Goal: Find contact information: Find contact information

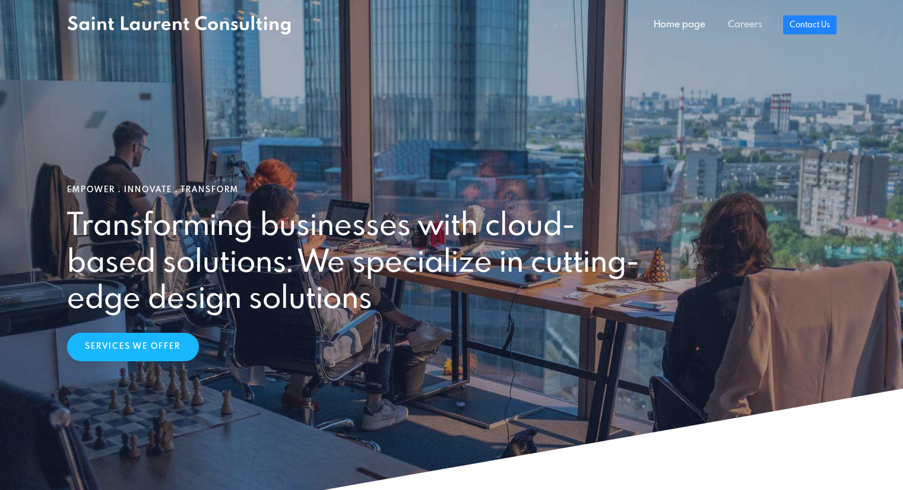
click at [755, 18] on link "Careers" at bounding box center [744, 25] width 57 height 24
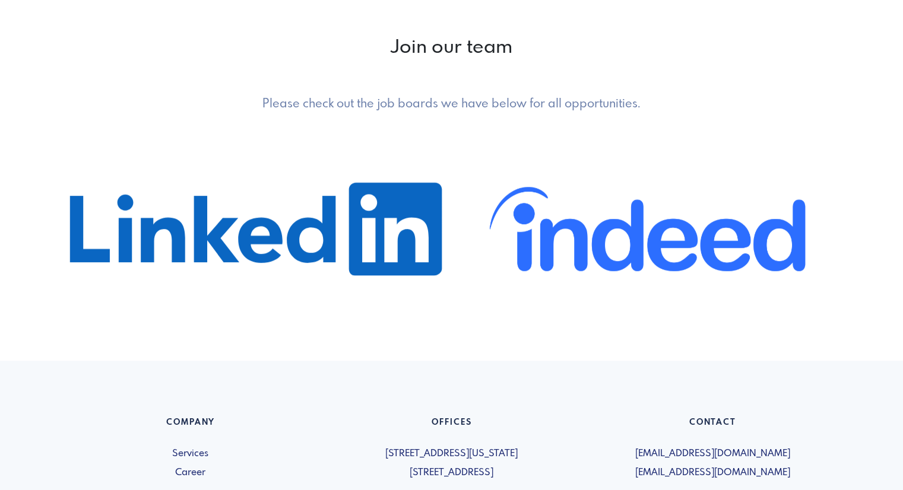
scroll to position [712, 0]
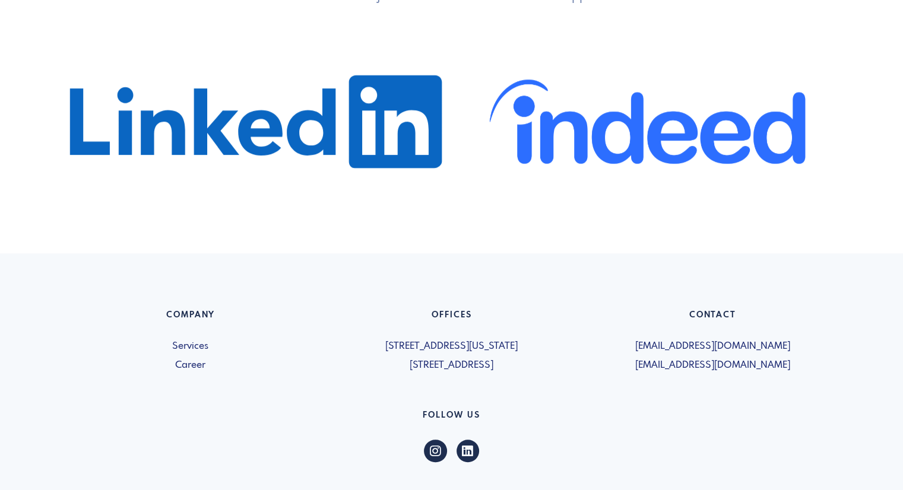
drag, startPoint x: 446, startPoint y: 346, endPoint x: 551, endPoint y: 347, distance: 105.1
click at [558, 345] on span "[STREET_ADDRESS][US_STATE]" at bounding box center [451, 346] width 247 height 14
drag, startPoint x: 459, startPoint y: 363, endPoint x: 584, endPoint y: 373, distance: 125.0
click at [584, 373] on div "Company Services Career Offices 5019-1460 Broadway New York, NY 10036, USA 600 …" at bounding box center [451, 422] width 783 height 224
click at [658, 421] on h6 "Follow US" at bounding box center [451, 418] width 769 height 15
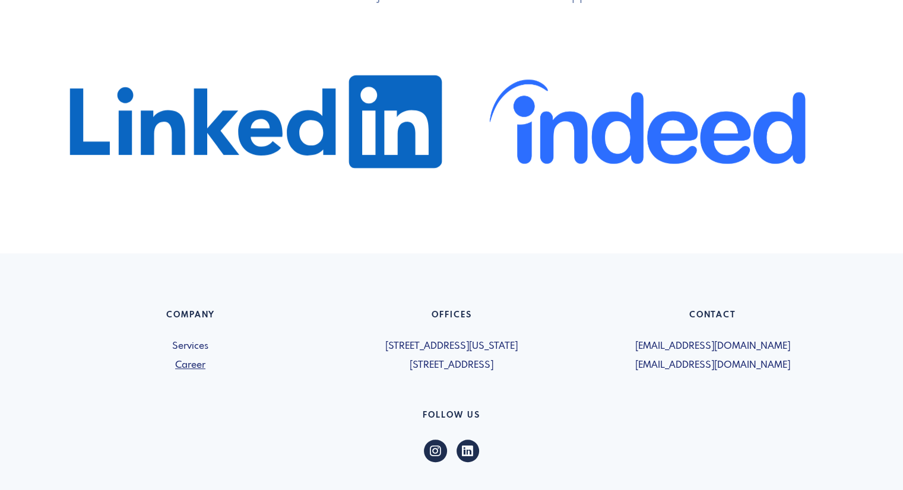
click at [199, 361] on link "Career" at bounding box center [190, 365] width 247 height 14
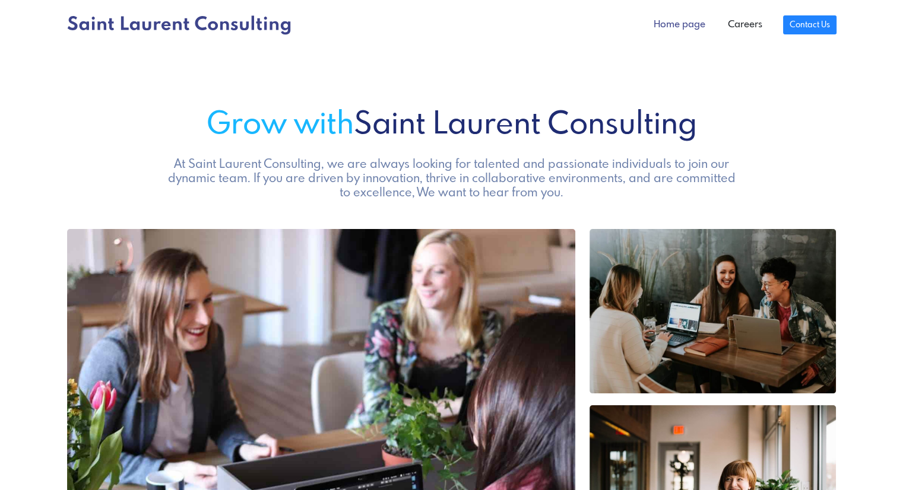
click at [675, 20] on link "Home page" at bounding box center [679, 25] width 74 height 24
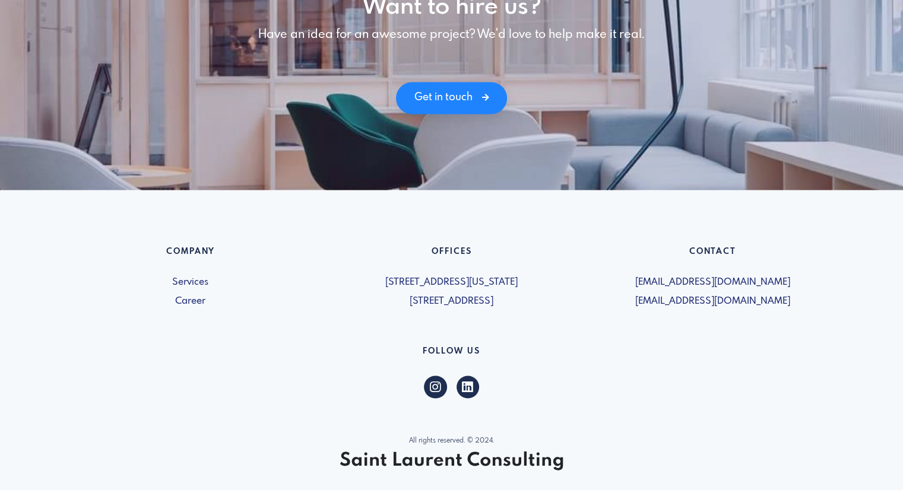
scroll to position [1695, 0]
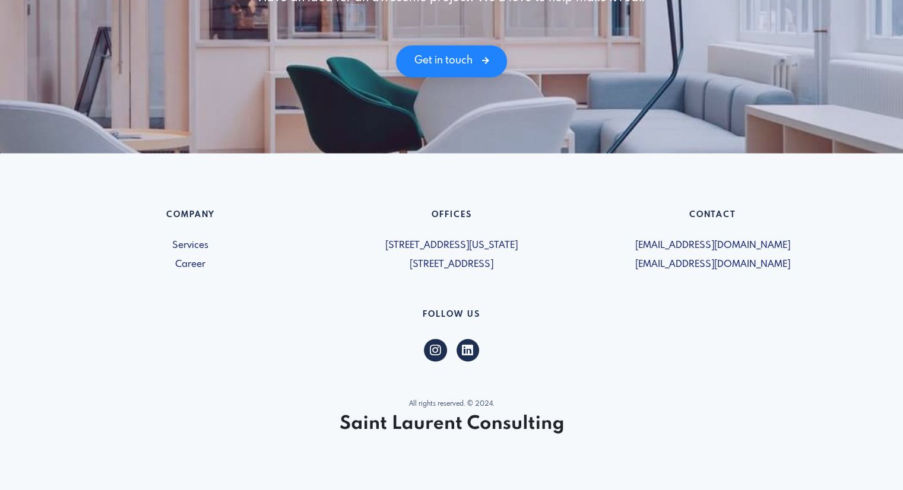
drag, startPoint x: 637, startPoint y: 265, endPoint x: 819, endPoint y: 261, distance: 182.2
click at [819, 261] on span "[EMAIL_ADDRESS][DOMAIN_NAME]" at bounding box center [712, 265] width 247 height 14
drag, startPoint x: 819, startPoint y: 261, endPoint x: 791, endPoint y: 264, distance: 28.6
click at [818, 262] on span "[EMAIL_ADDRESS][DOMAIN_NAME]" at bounding box center [712, 265] width 247 height 14
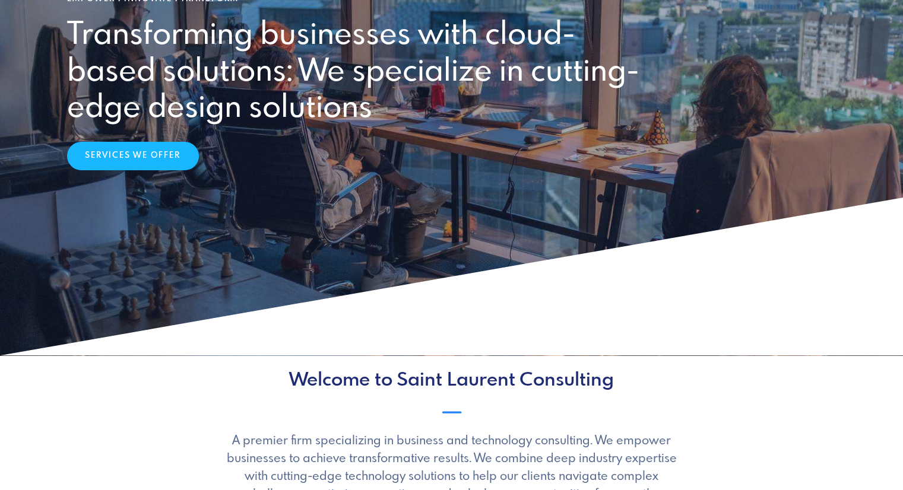
scroll to position [0, 0]
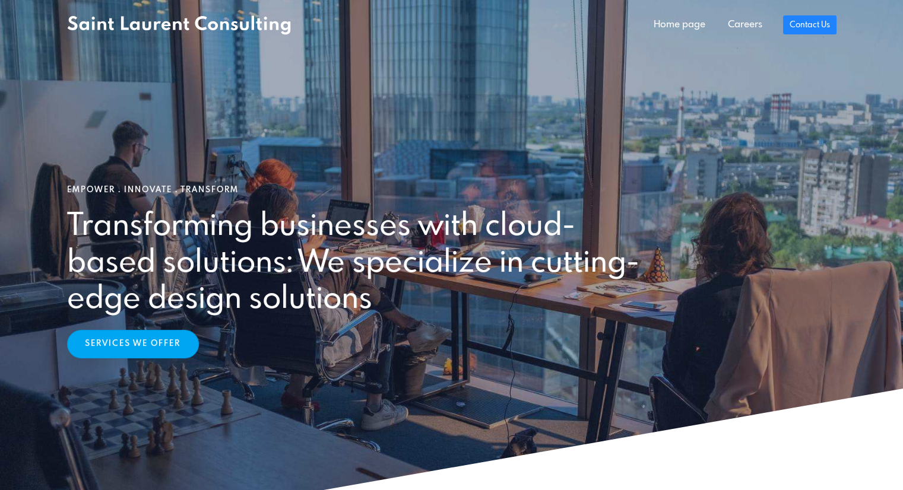
click at [132, 345] on link "Services We Offer" at bounding box center [133, 344] width 132 height 28
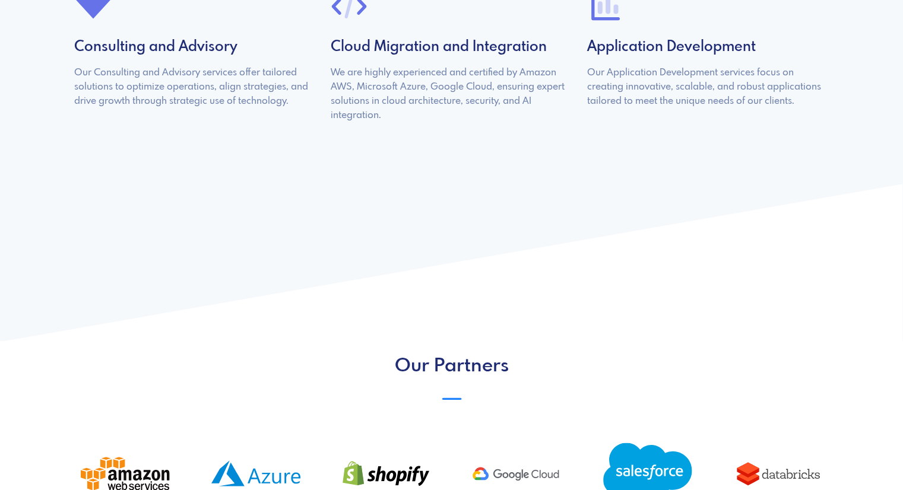
scroll to position [1146, 0]
